Goal: Task Accomplishment & Management: Use online tool/utility

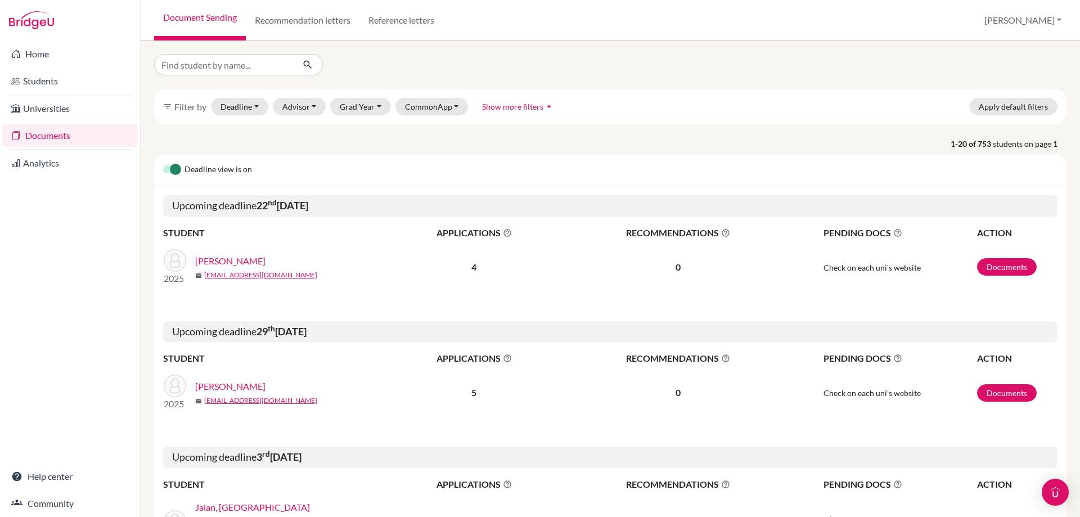
click at [37, 132] on link "Documents" at bounding box center [70, 135] width 136 height 22
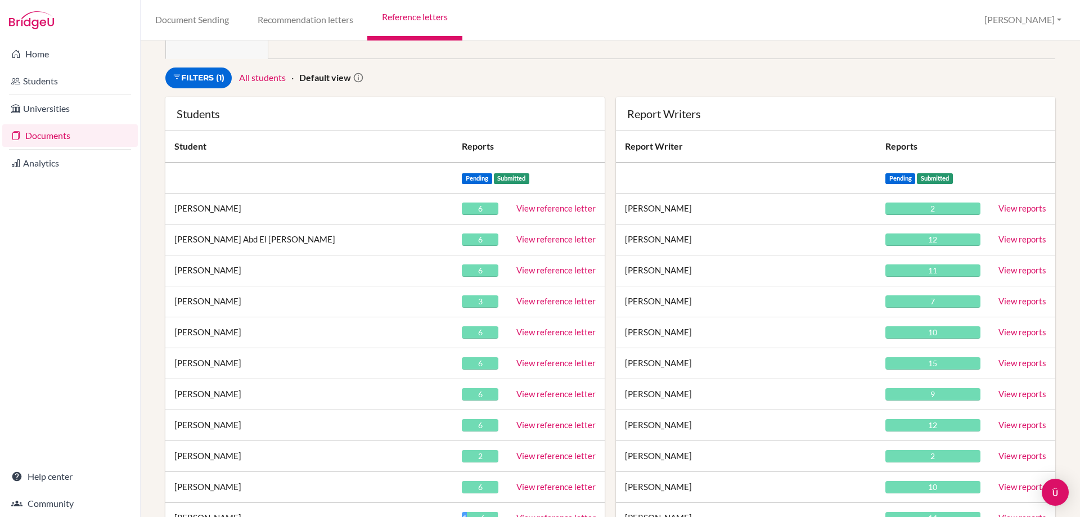
scroll to position [112, 0]
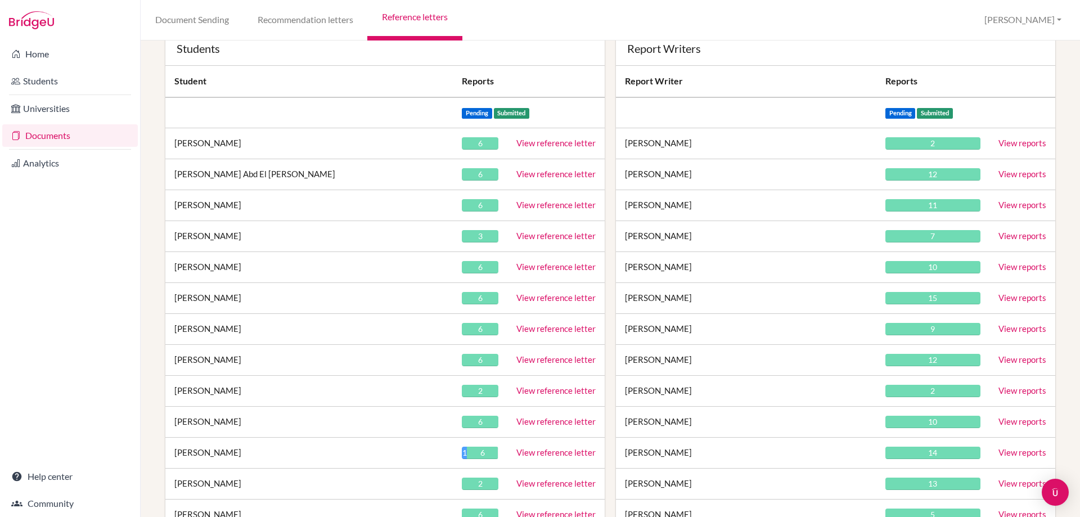
click at [519, 267] on link "View reference letter" at bounding box center [555, 267] width 79 height 10
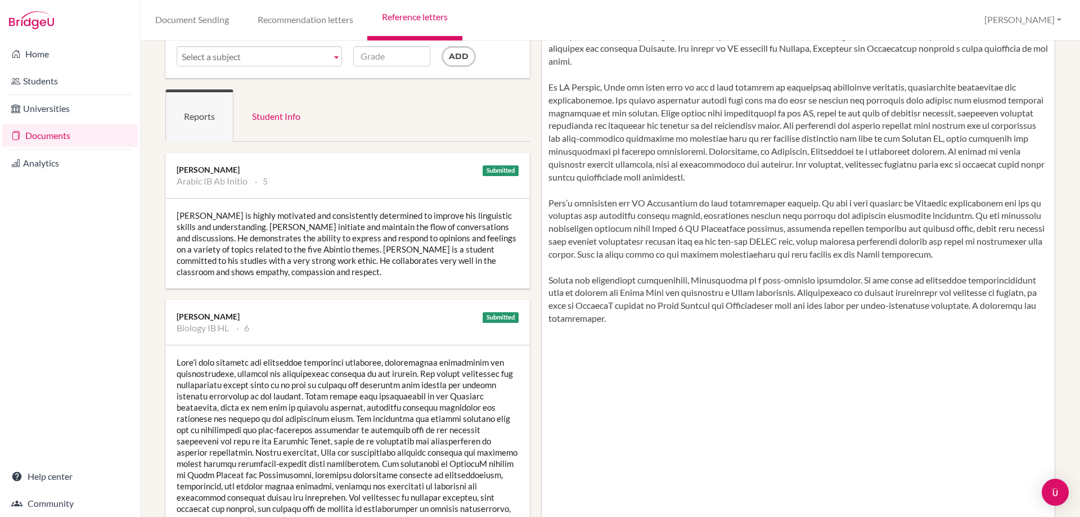
scroll to position [56, 0]
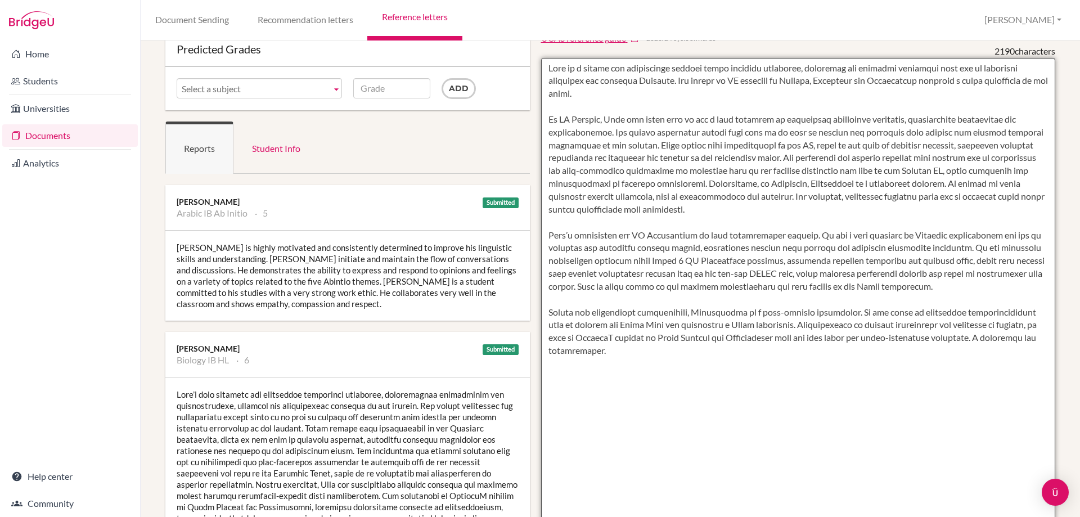
drag, startPoint x: 669, startPoint y: 348, endPoint x: 543, endPoint y: 71, distance: 303.5
click at [543, 71] on textarea "To enrich screen reader interactions, please activate Accessibility in Grammarl…" at bounding box center [798, 383] width 515 height 650
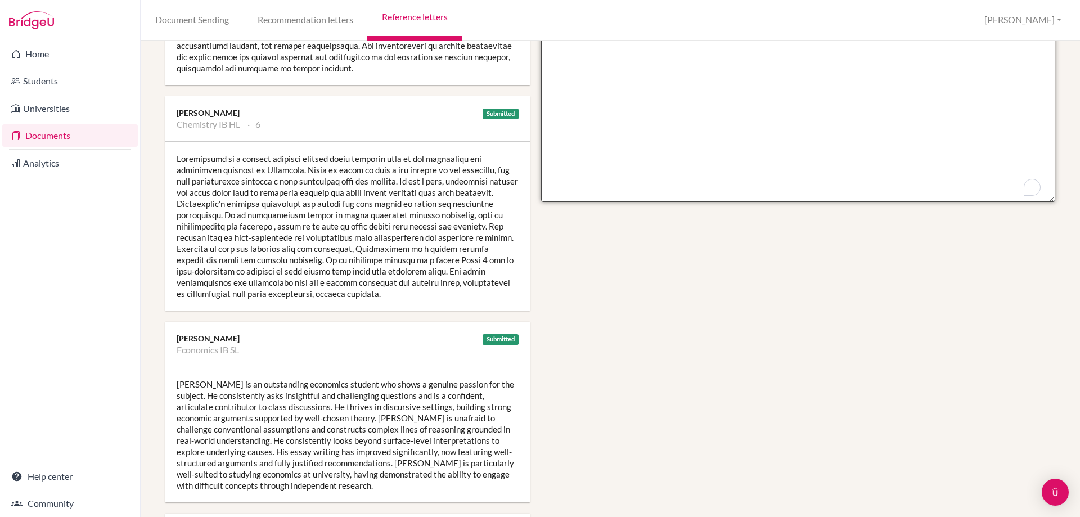
scroll to position [619, 0]
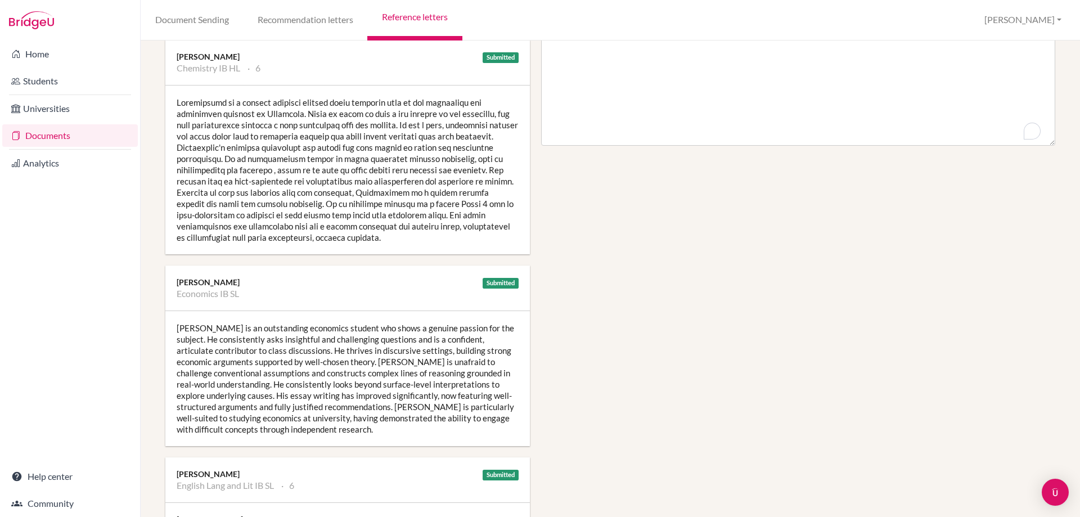
click at [384, 237] on div at bounding box center [347, 169] width 364 height 169
click at [384, 235] on div at bounding box center [347, 169] width 364 height 169
click at [382, 236] on div at bounding box center [347, 169] width 364 height 169
click at [375, 236] on div at bounding box center [347, 169] width 364 height 169
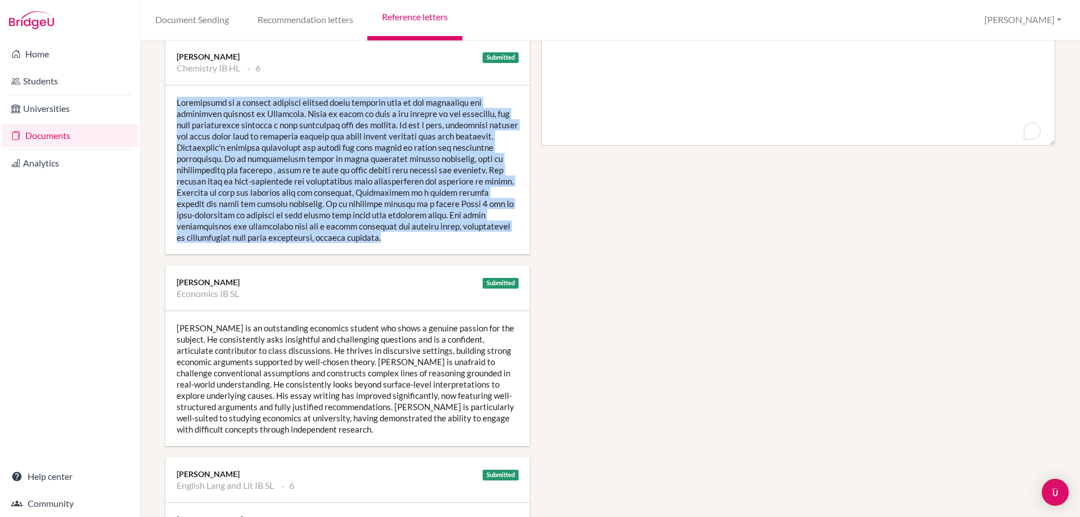
drag, startPoint x: 380, startPoint y: 237, endPoint x: 176, endPoint y: 92, distance: 250.8
click at [176, 92] on div at bounding box center [347, 169] width 364 height 169
copy div "Amirhossein is a quietly diligent student whose strength lies in his thoughtful…"
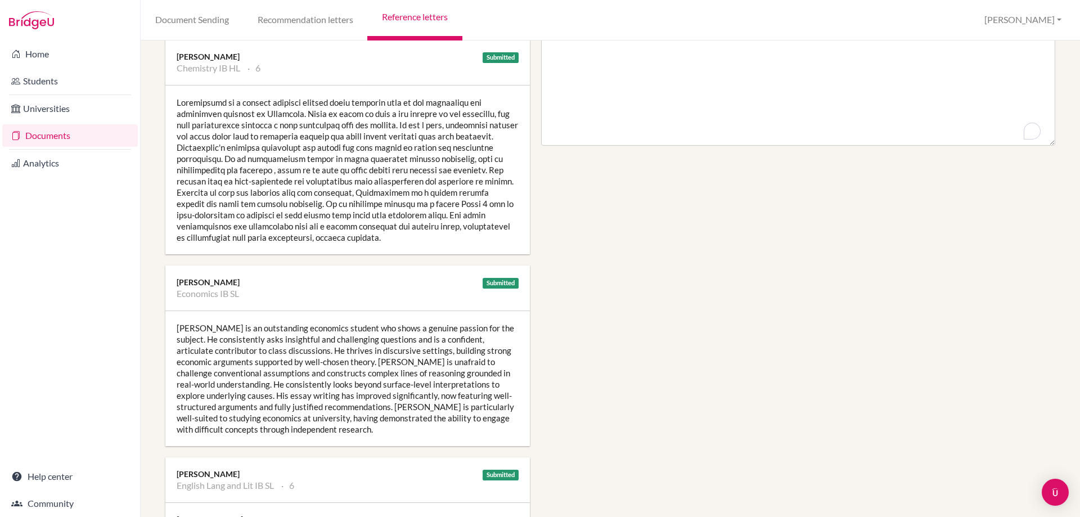
drag, startPoint x: 647, startPoint y: 245, endPoint x: 552, endPoint y: 132, distance: 146.9
click at [647, 245] on div "Manage report writers Predicted Grades Subject Arabic IB Ab Initio Biology IB H…" at bounding box center [610, 171] width 901 height 1473
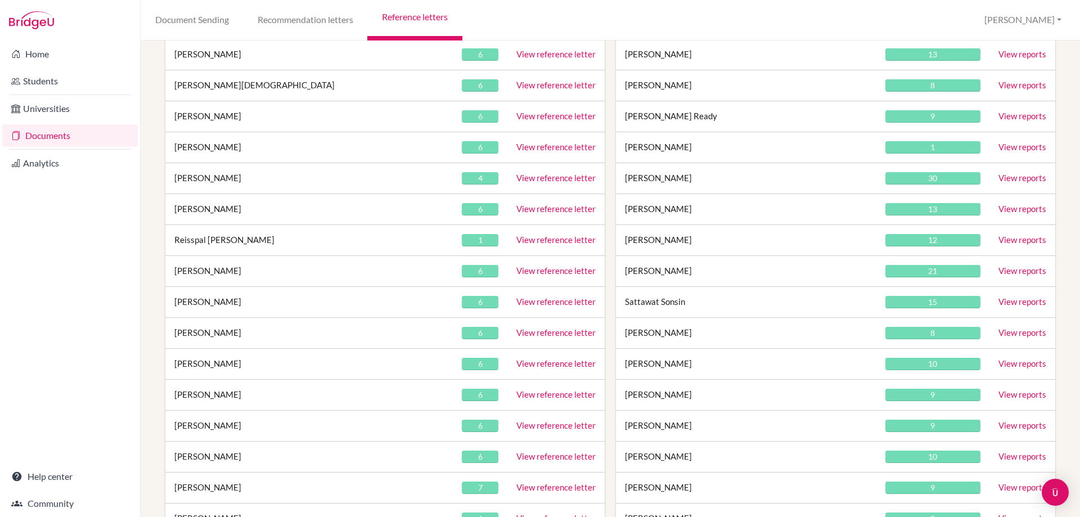
scroll to position [1856, 0]
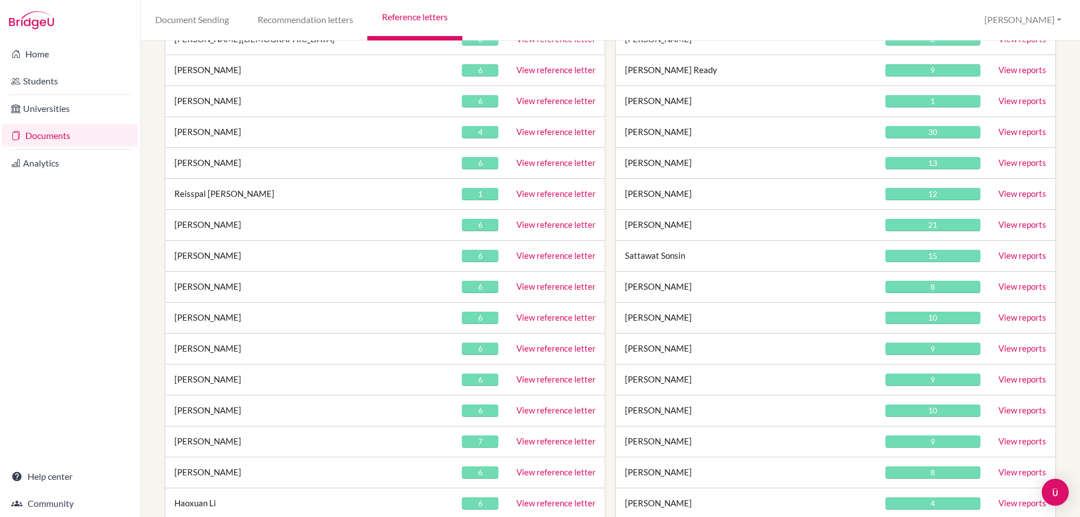
click at [518, 160] on link "View reference letter" at bounding box center [555, 162] width 79 height 10
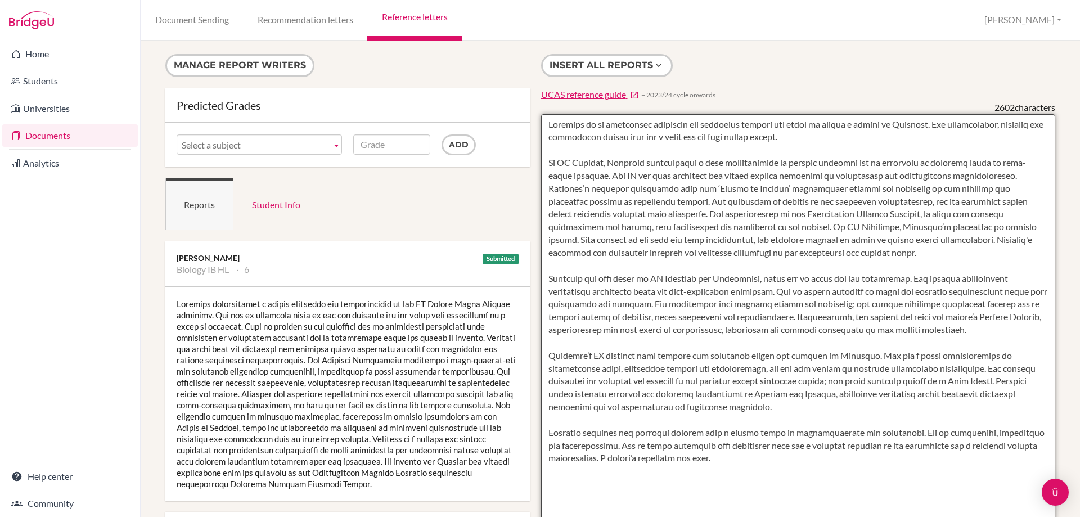
drag, startPoint x: 543, startPoint y: 123, endPoint x: 760, endPoint y: 463, distance: 404.1
click at [760, 463] on textarea "To enrich screen reader interactions, please activate Accessibility in Grammarl…" at bounding box center [798, 439] width 515 height 650
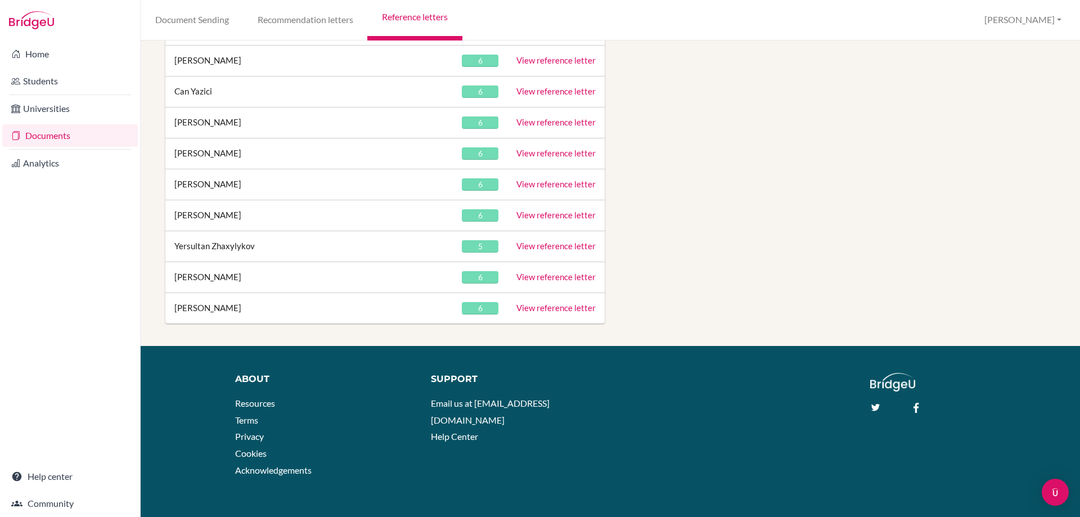
scroll to position [4384, 0]
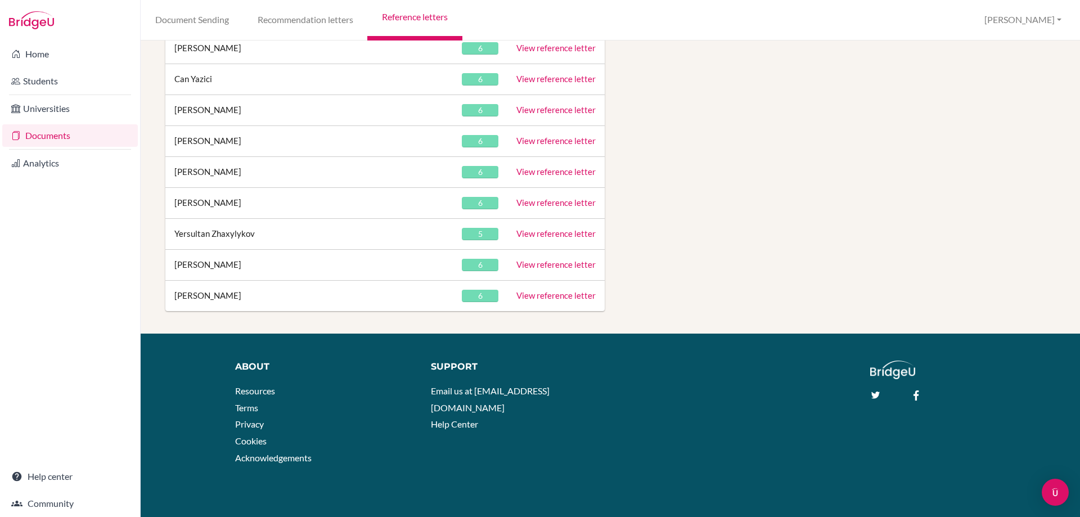
click at [530, 200] on link "View reference letter" at bounding box center [555, 202] width 79 height 10
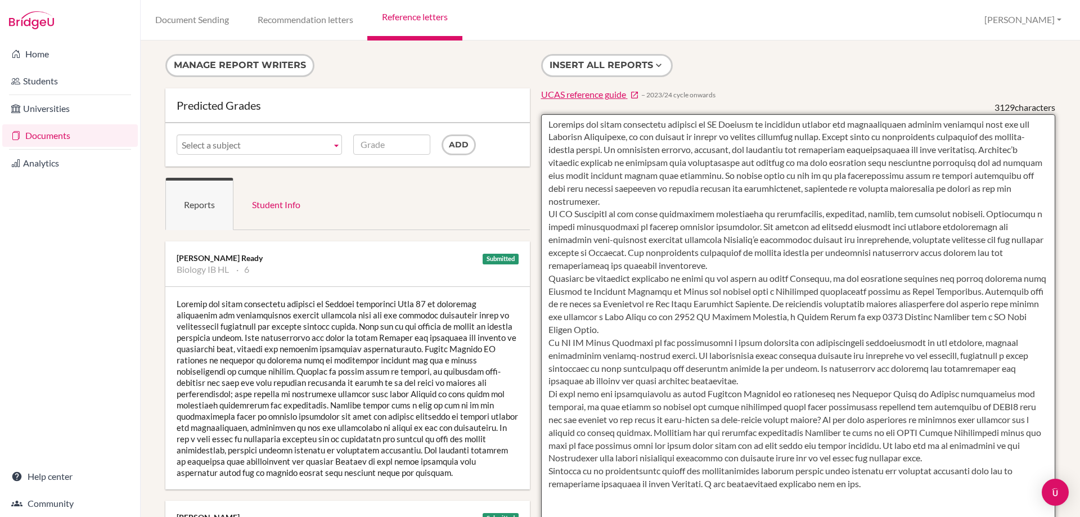
click at [559, 139] on textarea at bounding box center [798, 439] width 515 height 650
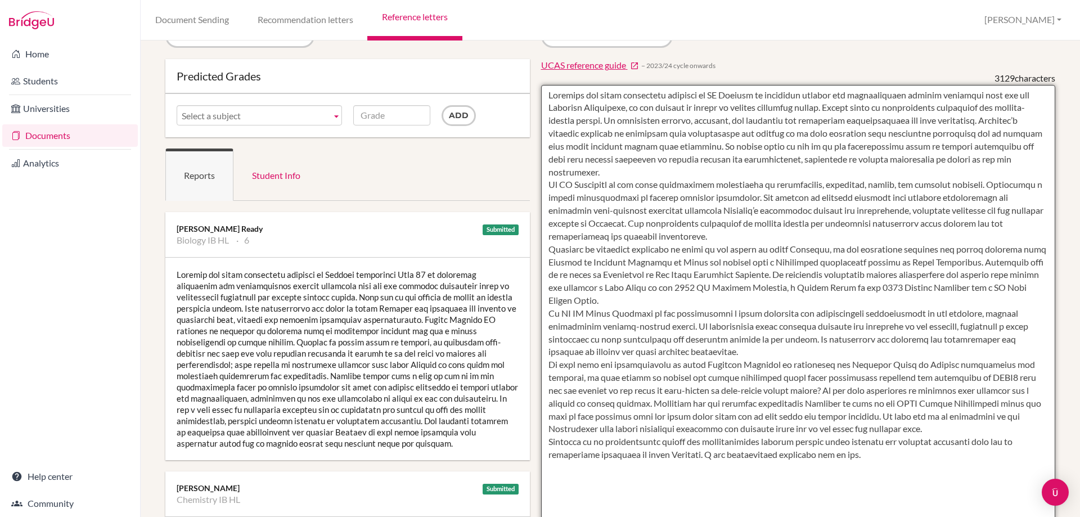
scroll to position [79, 0]
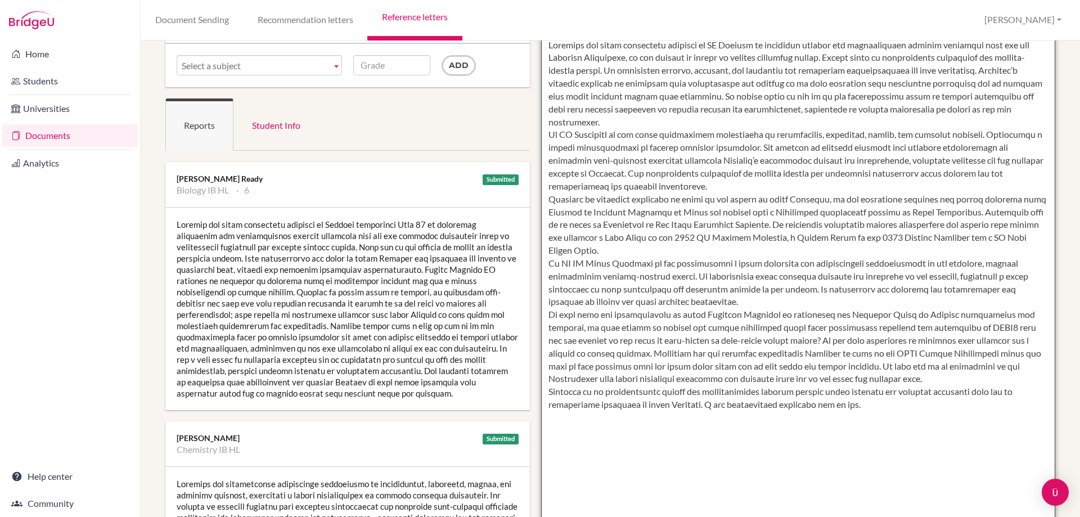
drag, startPoint x: 546, startPoint y: 123, endPoint x: 879, endPoint y: 415, distance: 443.2
click at [879, 415] on textarea "To enrich screen reader interactions, please activate Accessibility in Grammarl…" at bounding box center [798, 360] width 515 height 650
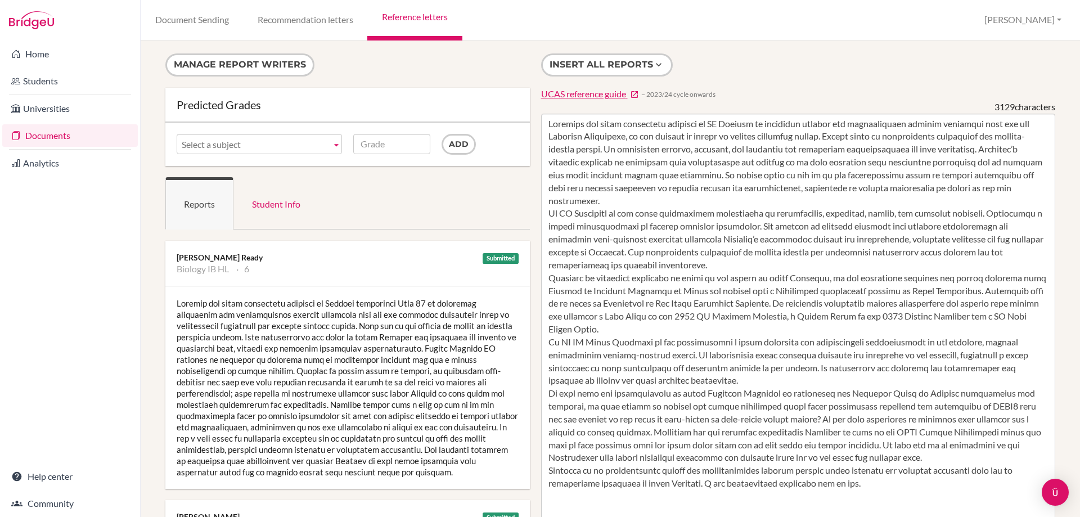
scroll to position [0, 0]
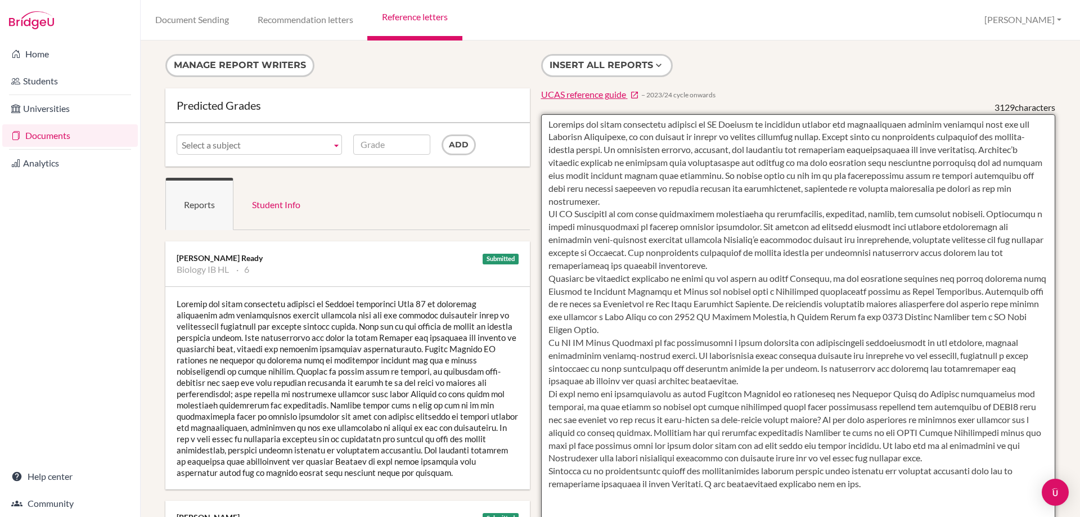
drag, startPoint x: 568, startPoint y: 184, endPoint x: 563, endPoint y: 174, distance: 11.1
click at [567, 184] on textarea "To enrich screen reader interactions, please activate Accessibility in Grammarl…" at bounding box center [798, 439] width 515 height 650
click at [552, 124] on textarea "To enrich screen reader interactions, please activate Accessibility in Grammarl…" at bounding box center [798, 439] width 515 height 650
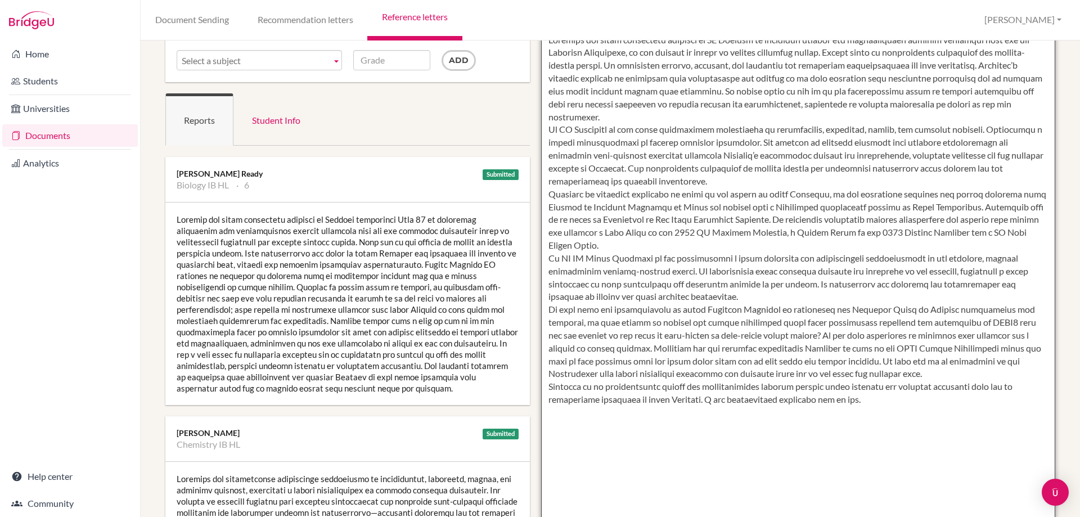
scroll to position [137, 0]
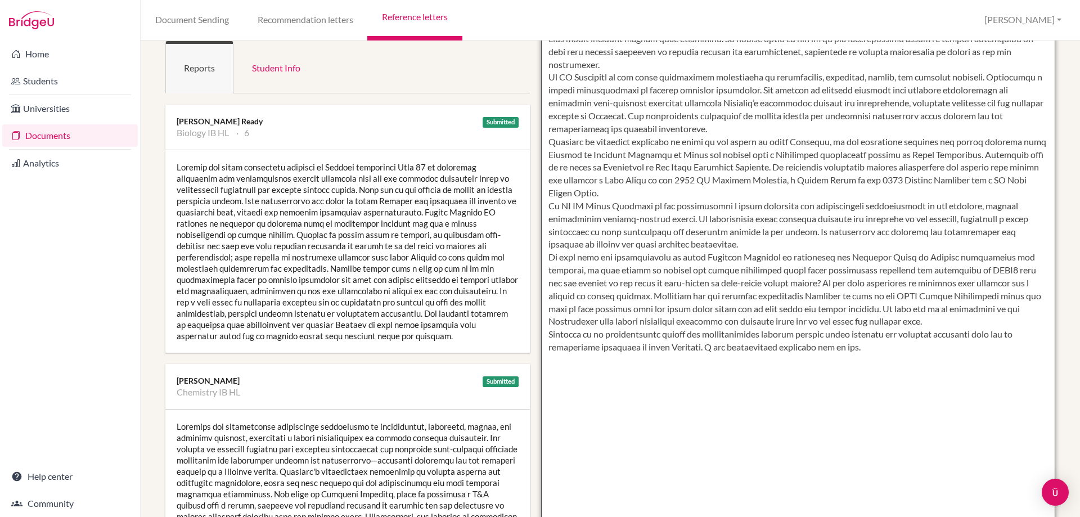
drag, startPoint x: 545, startPoint y: 127, endPoint x: 897, endPoint y: 354, distance: 418.9
click at [897, 354] on textarea "To enrich screen reader interactions, please activate Accessibility in Grammarl…" at bounding box center [798, 303] width 515 height 650
